Goal: Task Accomplishment & Management: Complete application form

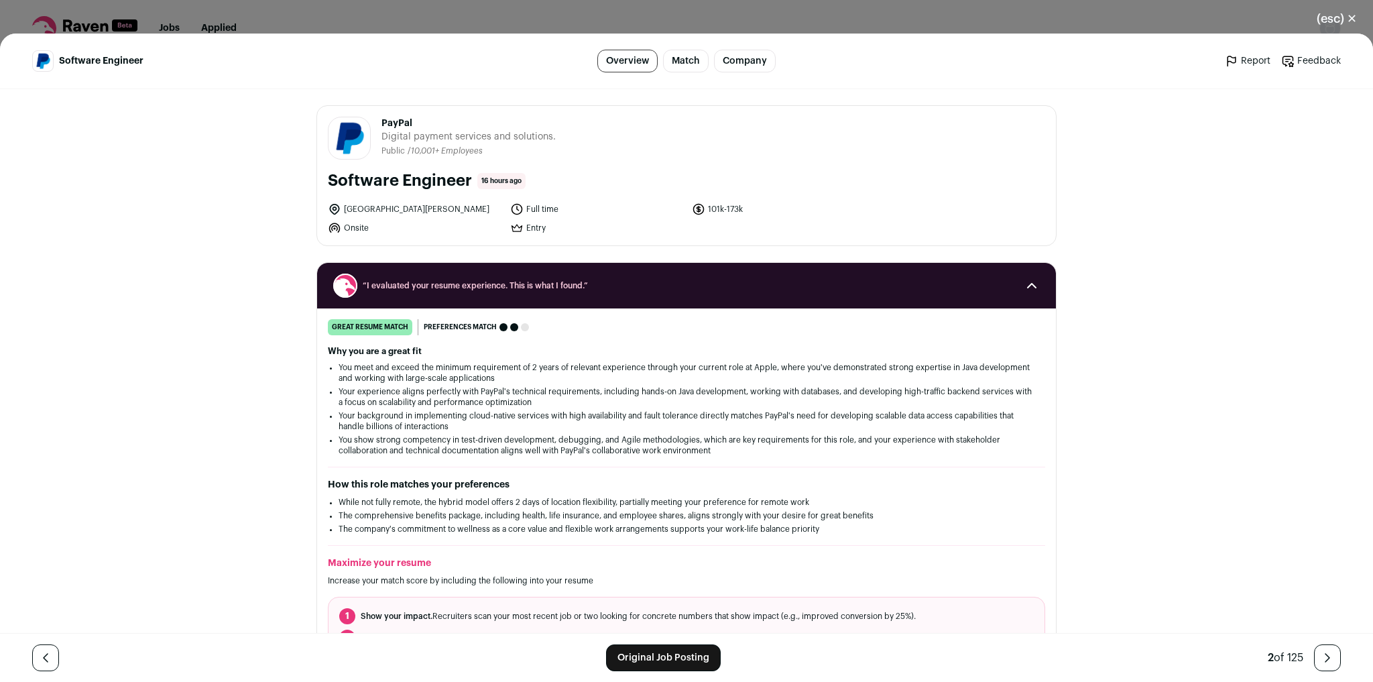
click at [1345, 21] on button "(esc) ✕" at bounding box center [1337, 18] width 72 height 29
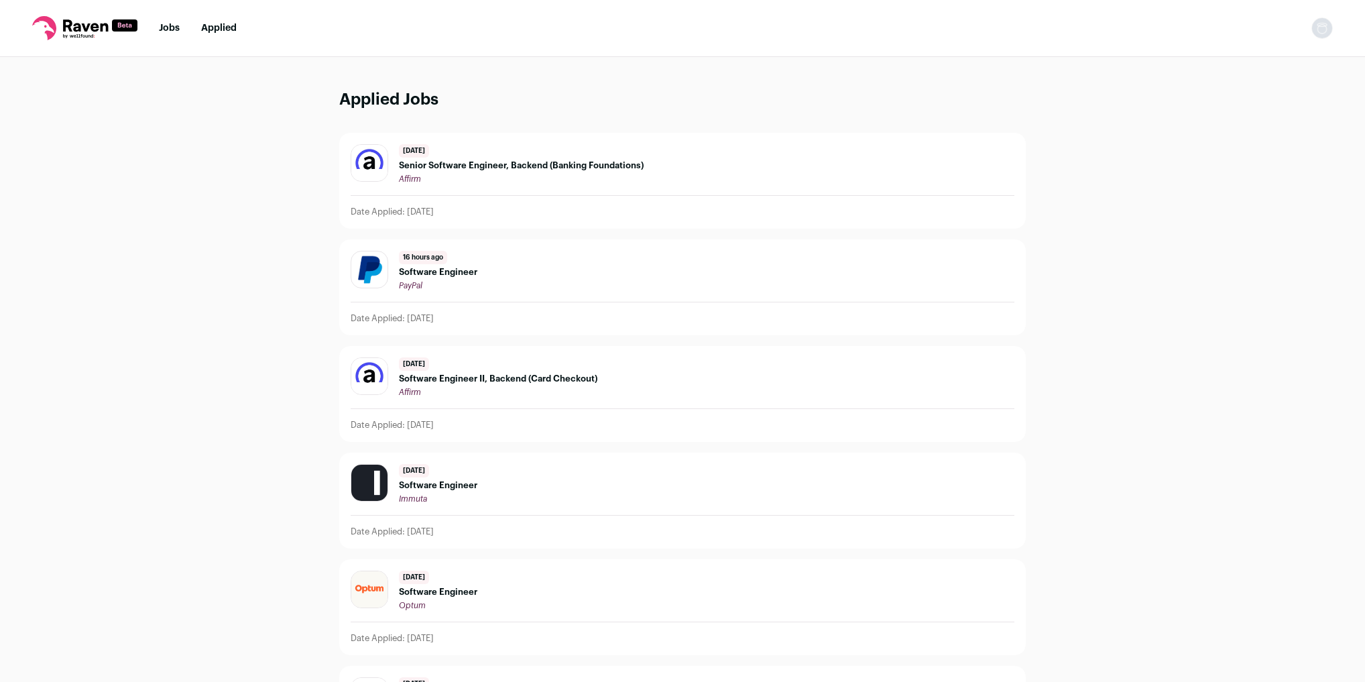
click at [174, 32] on link "Jobs" at bounding box center [169, 27] width 21 height 9
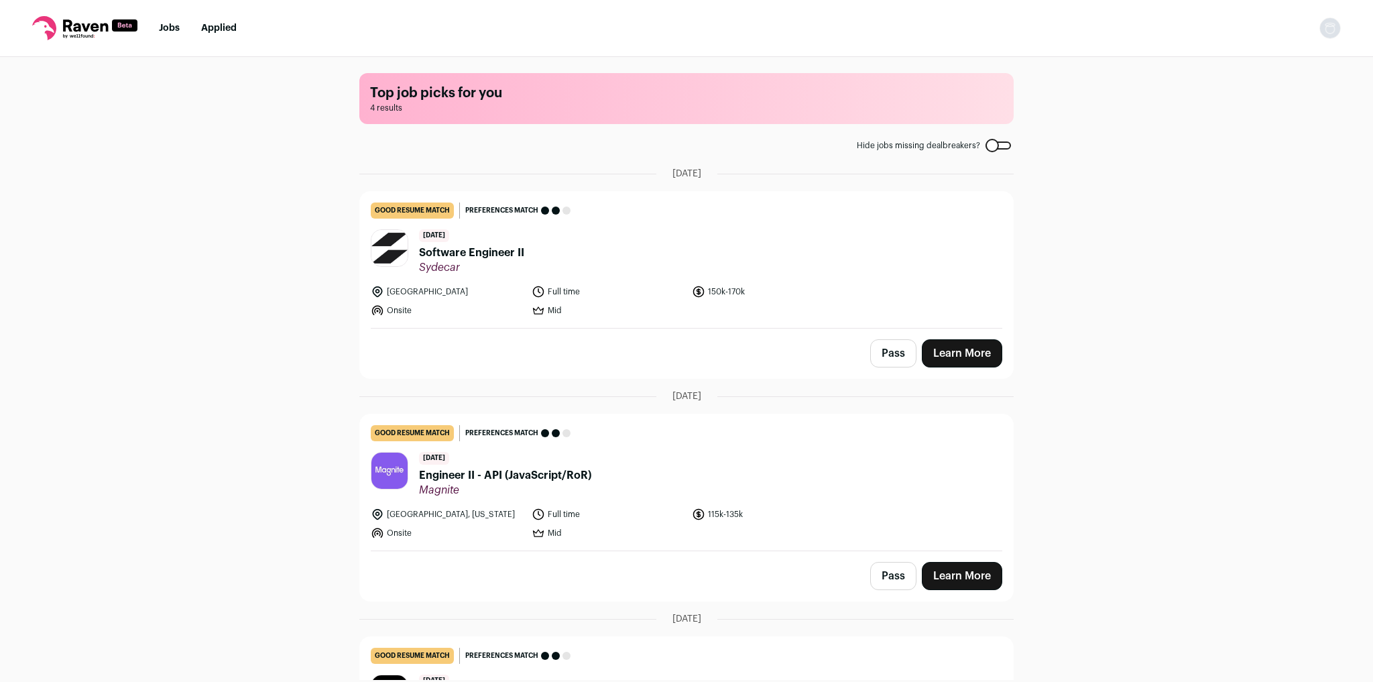
click at [966, 357] on link "Learn More" at bounding box center [962, 353] width 80 height 28
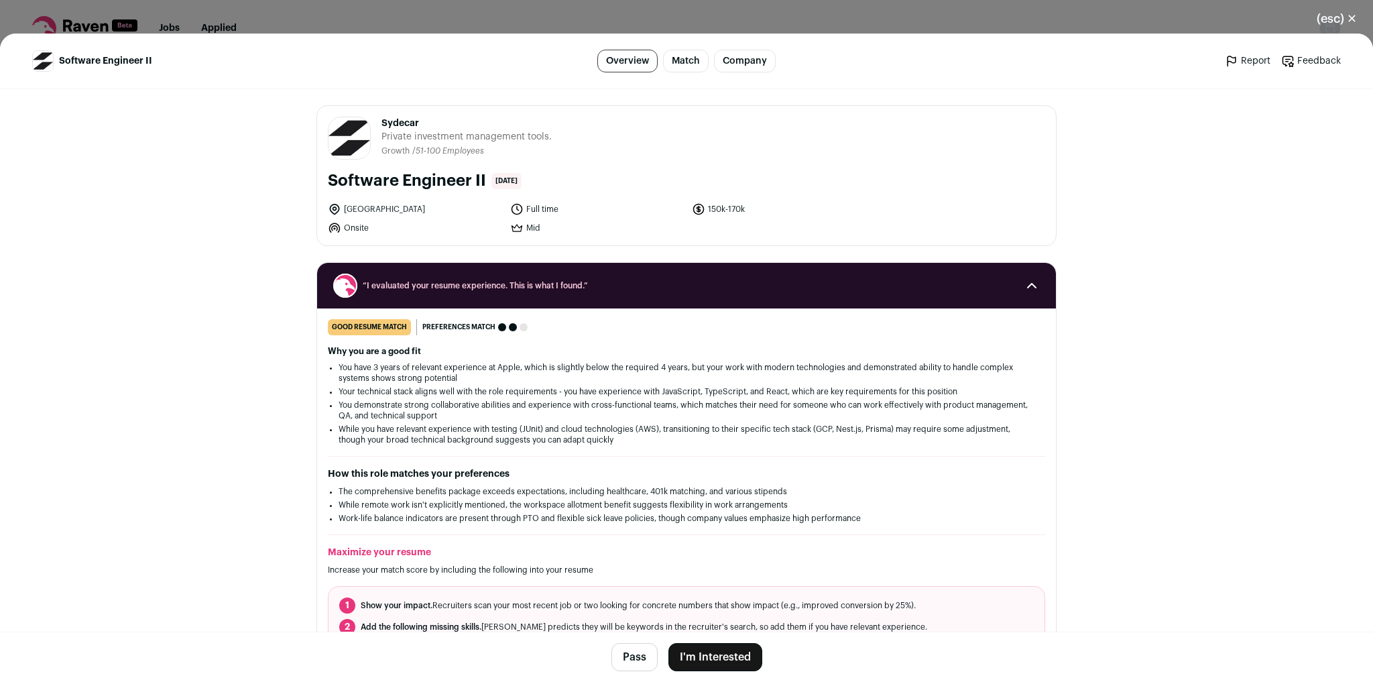
click at [713, 652] on button "I'm Interested" at bounding box center [715, 657] width 94 height 28
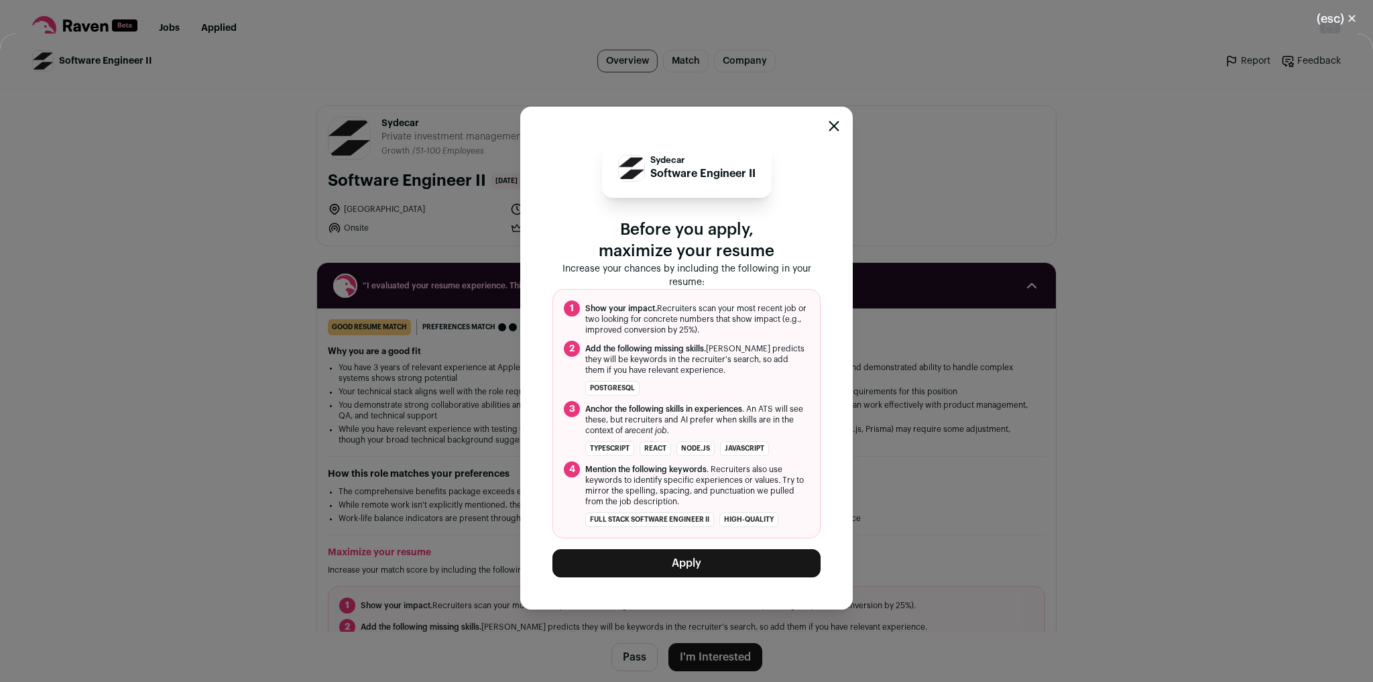
click at [700, 571] on button "Apply" at bounding box center [686, 563] width 268 height 28
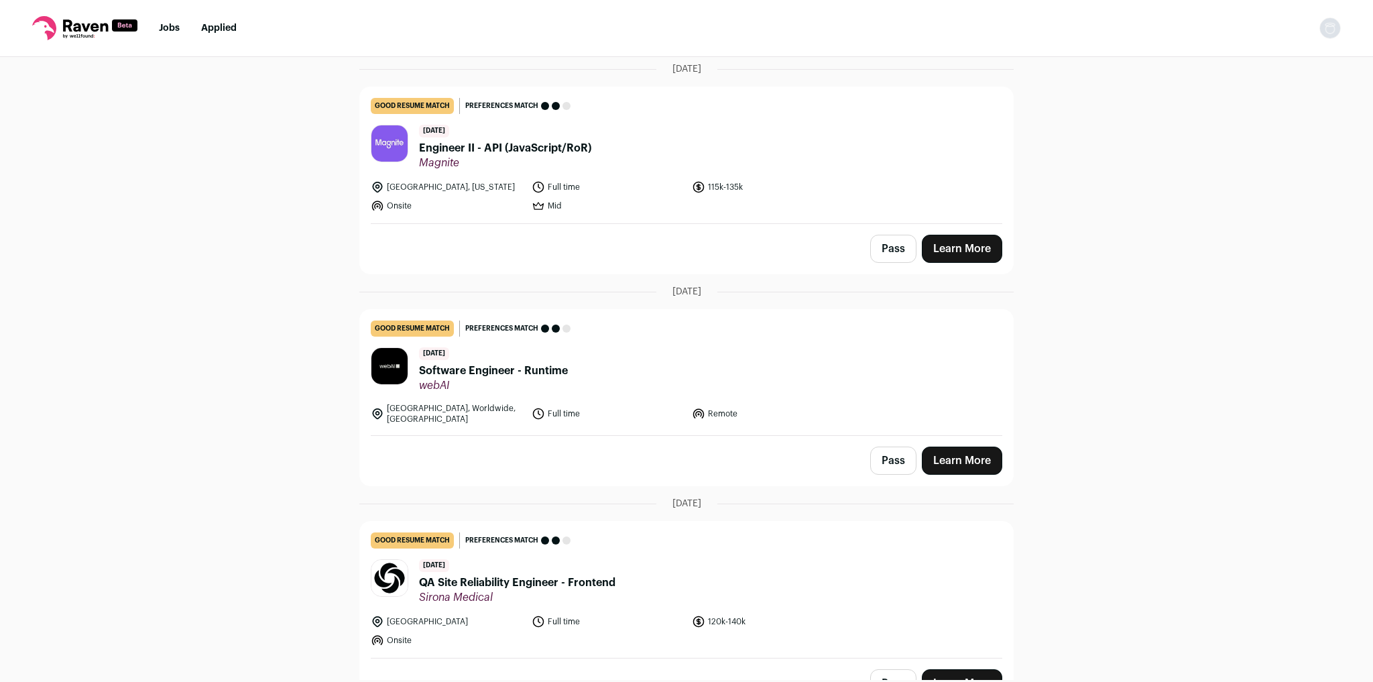
scroll to position [123, 0]
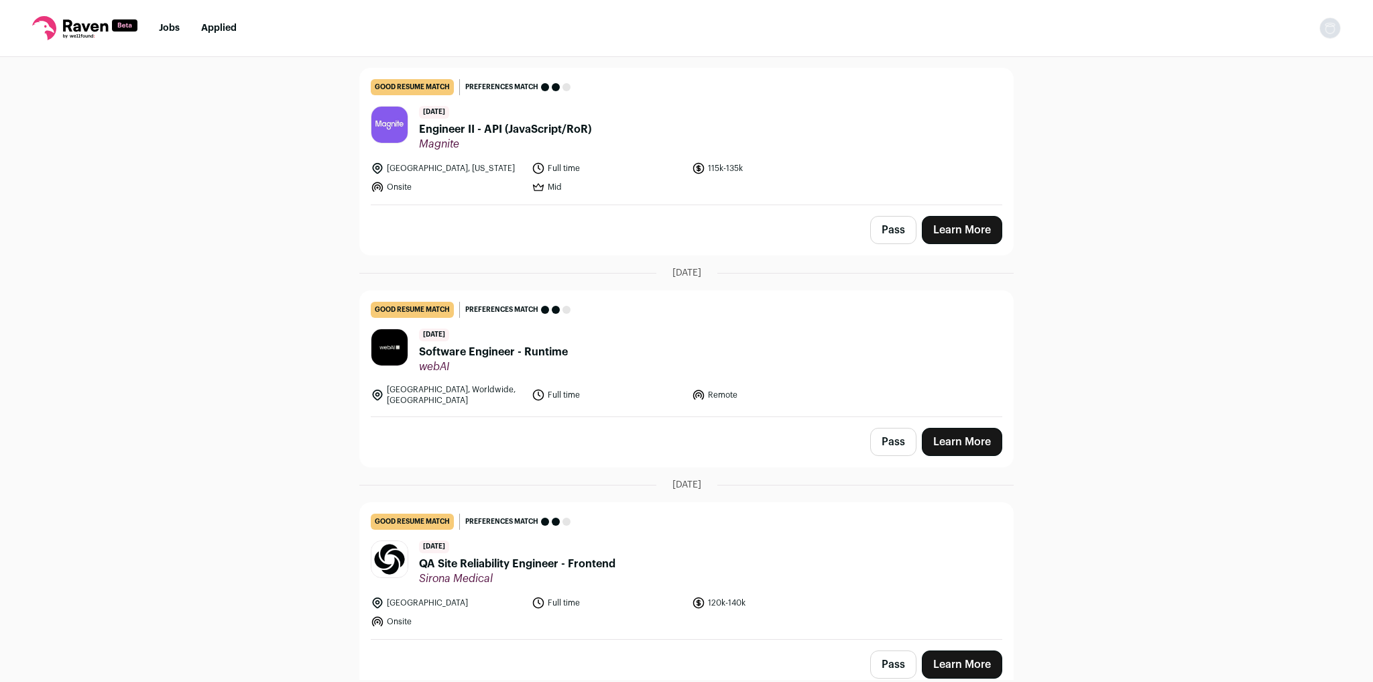
click at [965, 657] on link "Learn More" at bounding box center [962, 664] width 80 height 28
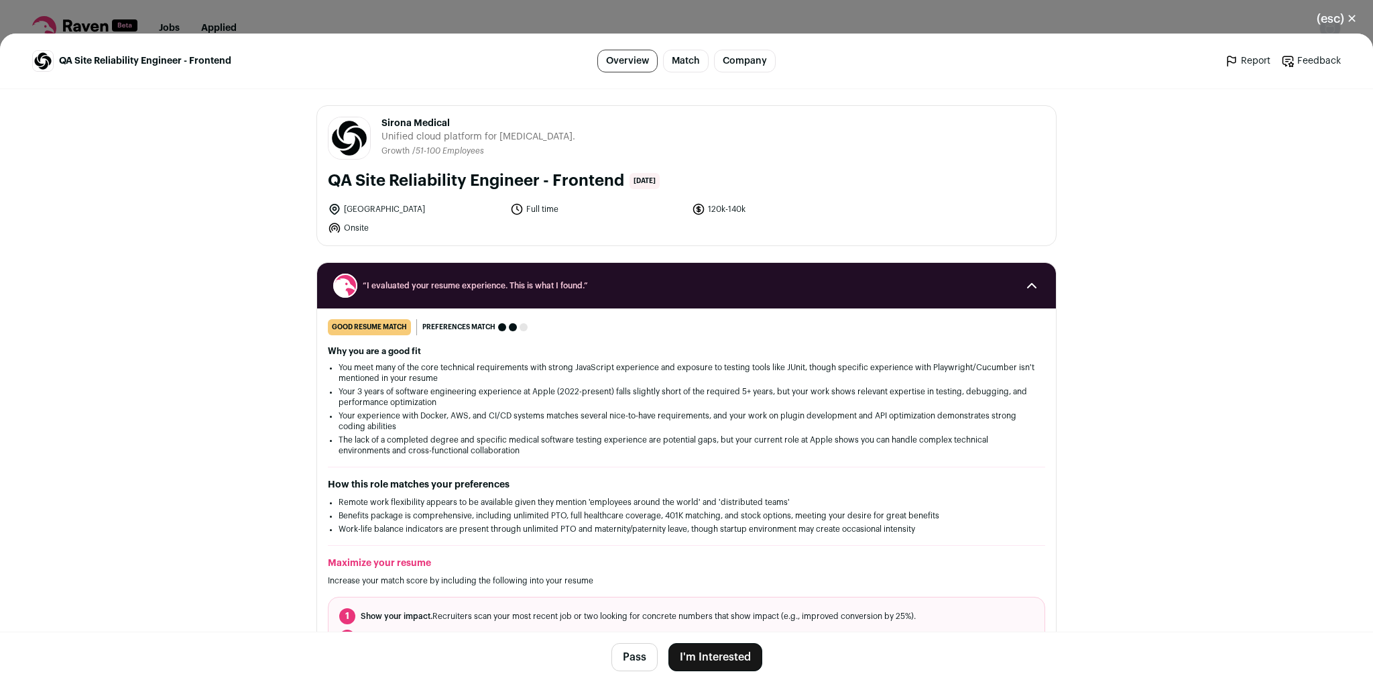
click at [745, 652] on button "I'm Interested" at bounding box center [715, 657] width 94 height 28
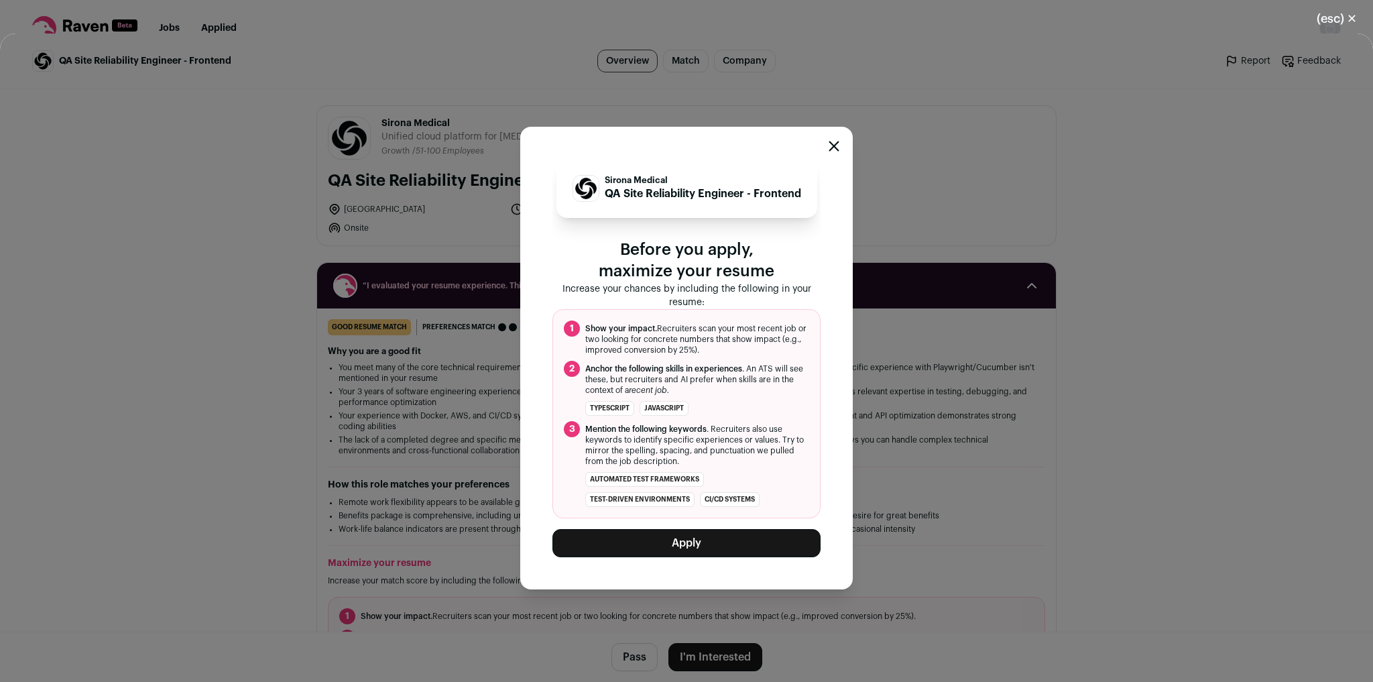
click at [732, 557] on button "Apply" at bounding box center [686, 543] width 268 height 28
